Goal: Transaction & Acquisition: Download file/media

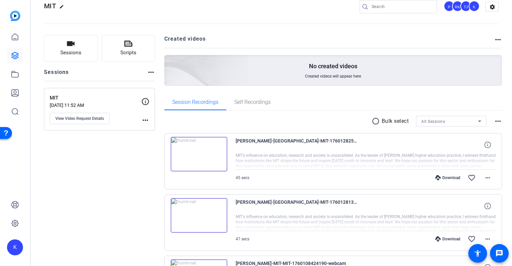
scroll to position [10, 0]
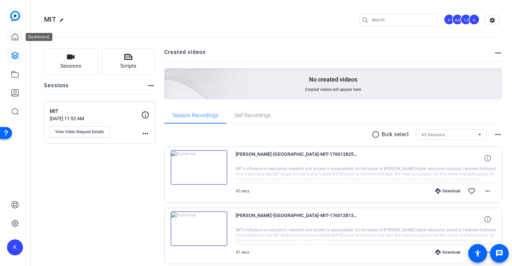
click at [14, 36] on icon at bounding box center [15, 37] width 8 height 8
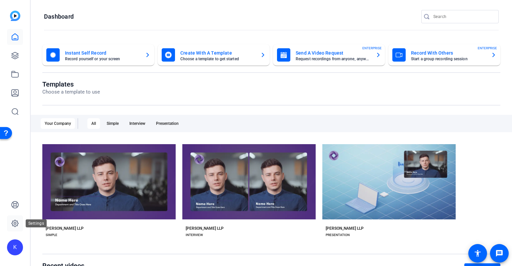
click at [12, 223] on icon at bounding box center [15, 223] width 7 height 7
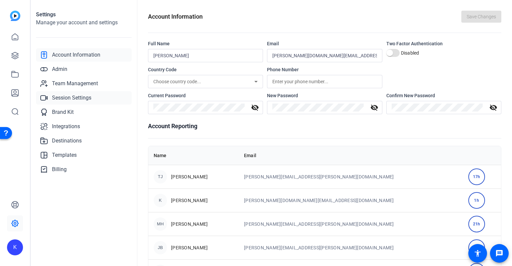
click at [85, 100] on span "Session Settings" at bounding box center [71, 98] width 39 height 8
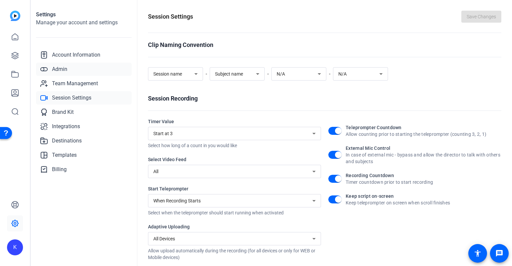
click at [63, 69] on span "Admin" at bounding box center [59, 69] width 15 height 8
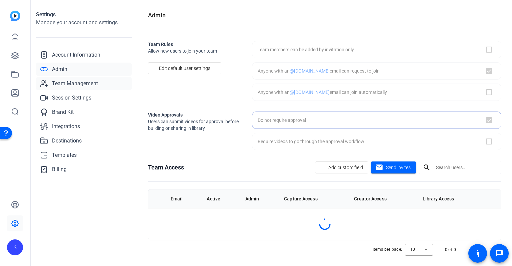
checkbox input "true"
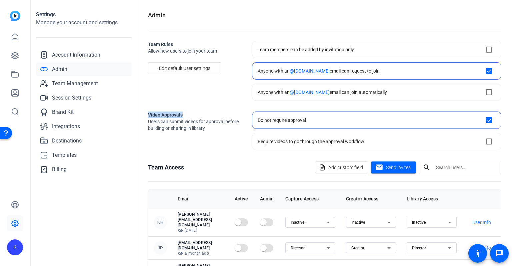
drag, startPoint x: 148, startPoint y: 113, endPoint x: 184, endPoint y: 116, distance: 36.7
click at [184, 116] on div "Admin Team Rules Allow new users to join your team Edit default user settings T…" at bounding box center [324, 133] width 374 height 266
click at [144, 120] on div "Admin Team Rules Allow new users to join your team Edit default user settings T…" at bounding box center [324, 133] width 374 height 266
drag, startPoint x: 148, startPoint y: 115, endPoint x: 187, endPoint y: 113, distance: 38.7
click at [187, 113] on h2 "Video Approvals" at bounding box center [194, 115] width 93 height 7
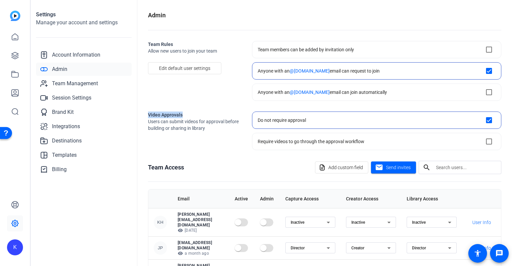
click at [152, 117] on h2 "Video Approvals" at bounding box center [194, 115] width 93 height 7
drag, startPoint x: 148, startPoint y: 114, endPoint x: 183, endPoint y: 115, distance: 35.0
click at [183, 115] on h2 "Video Approvals" at bounding box center [194, 115] width 93 height 7
click at [140, 123] on div "Admin Team Rules Allow new users to join your team Edit default user settings T…" at bounding box center [324, 133] width 374 height 266
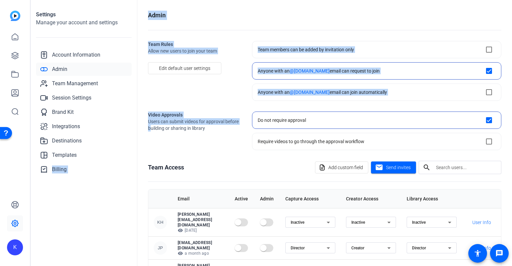
drag, startPoint x: 142, startPoint y: 140, endPoint x: 132, endPoint y: 149, distance: 13.4
click at [132, 149] on openreel-new-settings "Settings Manage your account and settings Account Information Admin Team Manage…" at bounding box center [271, 133] width 481 height 266
click at [138, 148] on div "Admin Team Rules Allow new users to join your team Edit default user settings T…" at bounding box center [324, 133] width 374 height 266
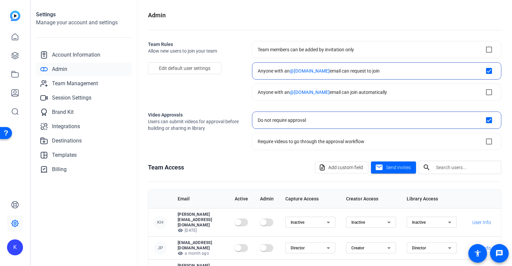
click at [117, 193] on div "Settings Manage your account and settings Account Information Admin Team Manage…" at bounding box center [84, 133] width 107 height 266
click at [79, 54] on span "Account Information" at bounding box center [76, 55] width 48 height 8
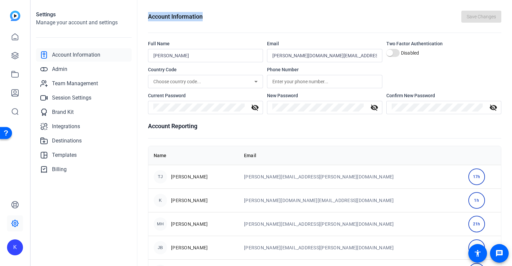
drag, startPoint x: 149, startPoint y: 15, endPoint x: 210, endPoint y: 15, distance: 60.6
click at [210, 15] on div "Account Information Save Changes" at bounding box center [324, 17] width 353 height 12
click at [207, 16] on div "Account Information Save Changes" at bounding box center [324, 17] width 353 height 12
click at [17, 56] on icon at bounding box center [15, 55] width 7 height 7
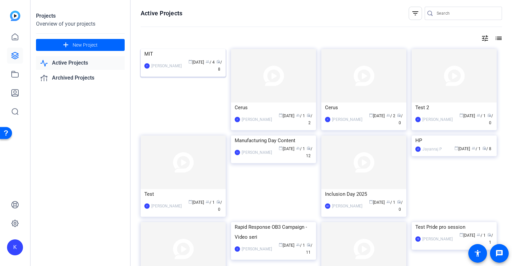
click at [161, 59] on div "MIT" at bounding box center [183, 54] width 78 height 10
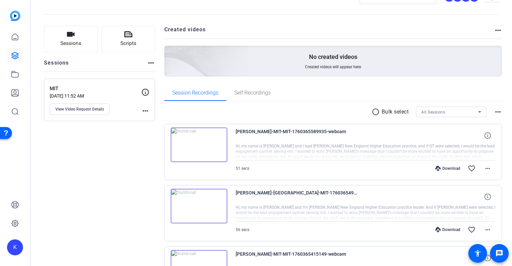
scroll to position [67, 0]
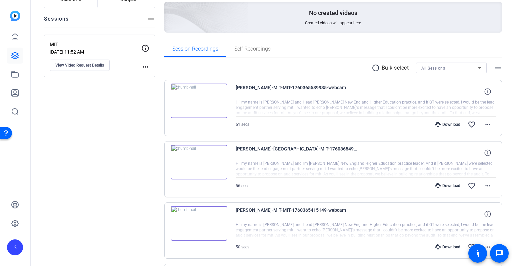
click at [372, 70] on mat-icon "radio_button_unchecked" at bounding box center [376, 68] width 10 height 8
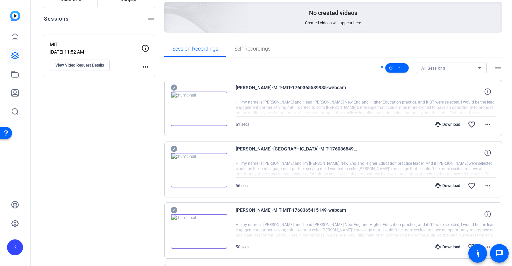
click at [175, 86] on icon at bounding box center [174, 88] width 6 height 6
click at [174, 146] on icon at bounding box center [174, 149] width 6 height 6
click at [173, 209] on icon at bounding box center [174, 210] width 6 height 6
click at [398, 68] on span at bounding box center [396, 68] width 23 height 16
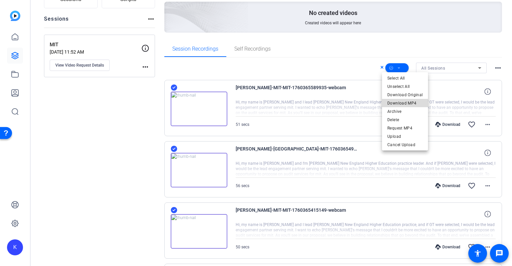
click at [405, 102] on span "Download MP4" at bounding box center [404, 103] width 35 height 8
